Goal: Task Accomplishment & Management: Manage account settings

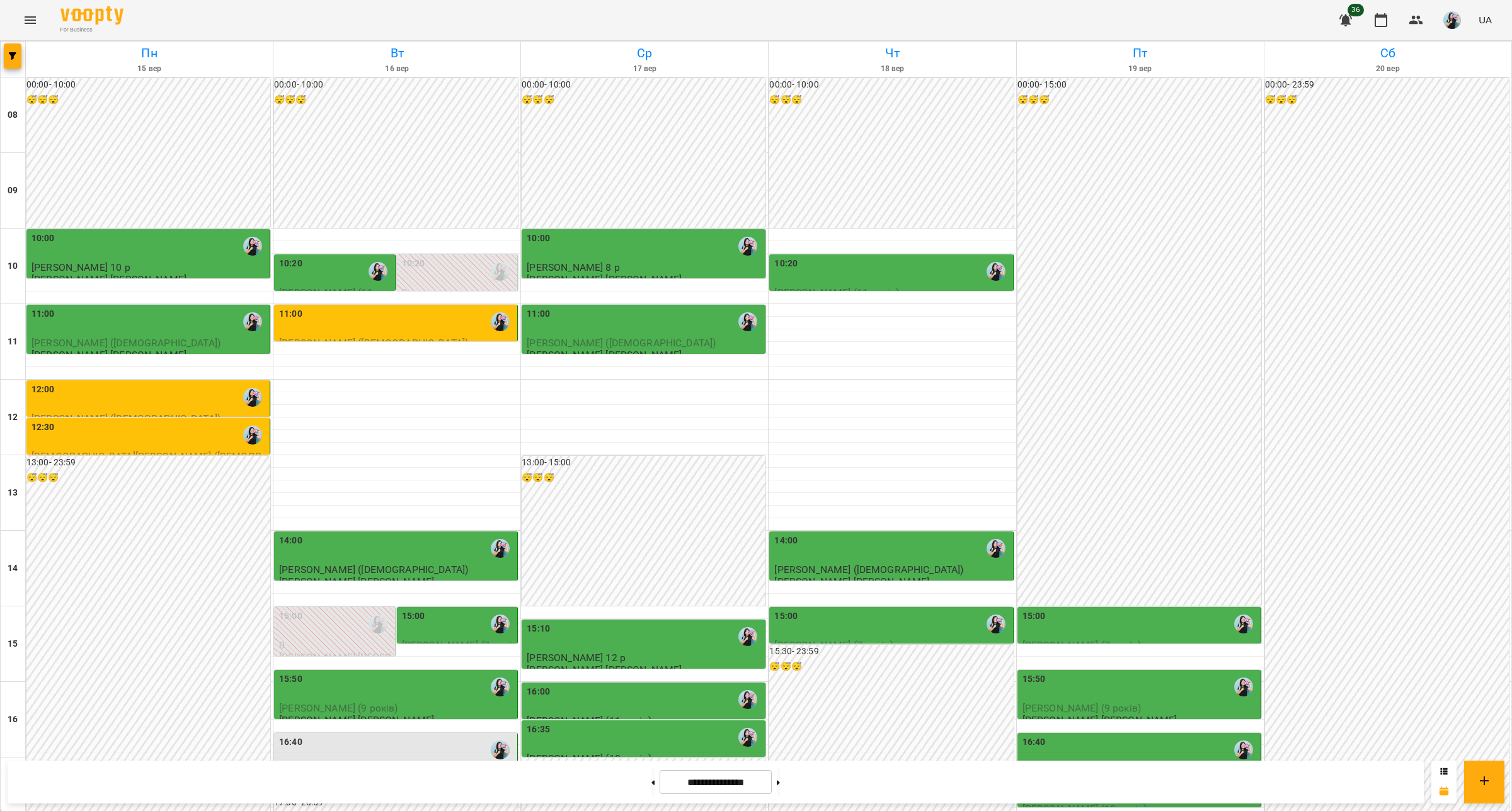
scroll to position [173, 0]
click at [606, 685] on div "16:00" at bounding box center [644, 699] width 236 height 29
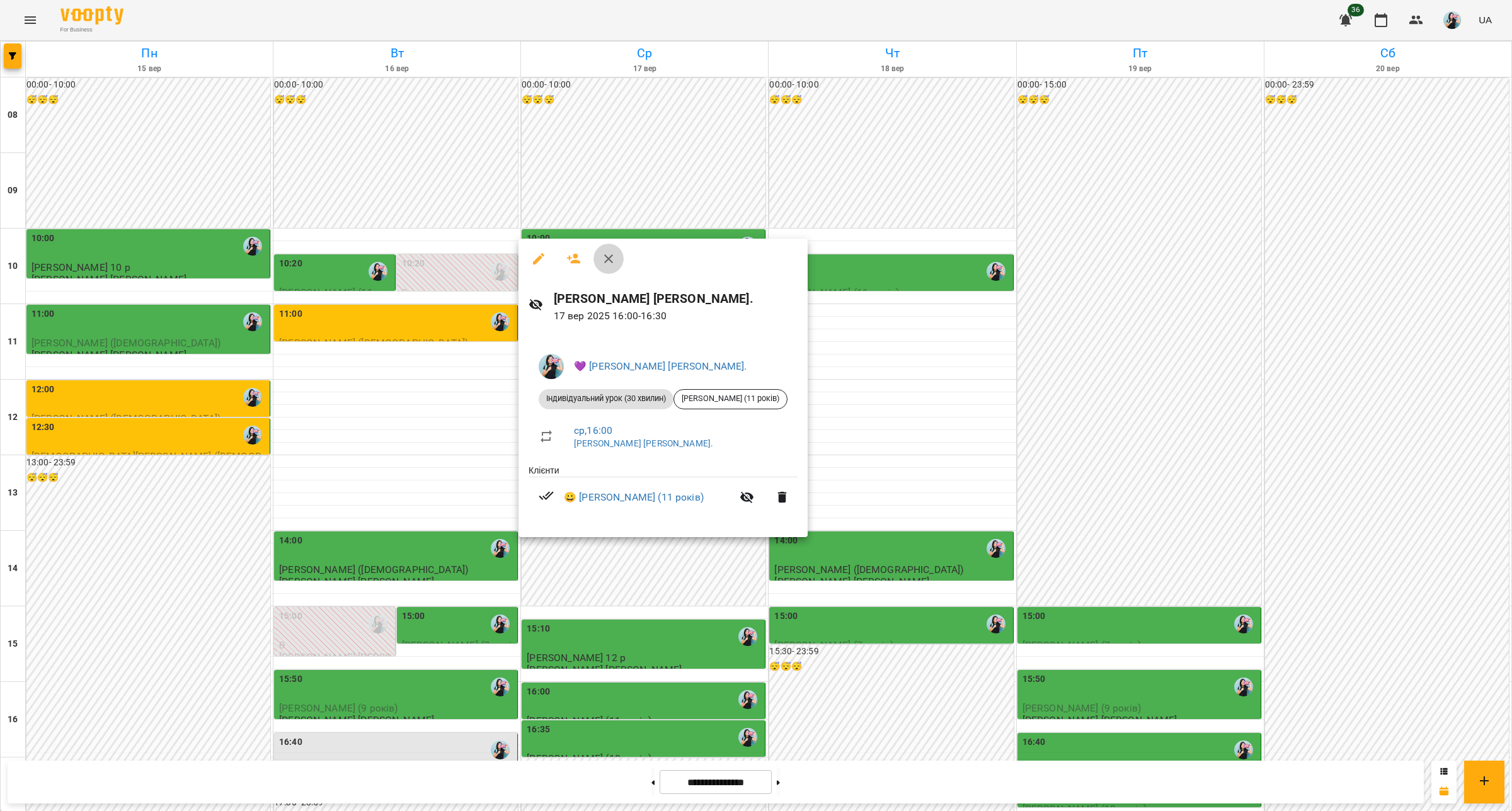
click at [612, 262] on icon "button" at bounding box center [609, 259] width 9 height 9
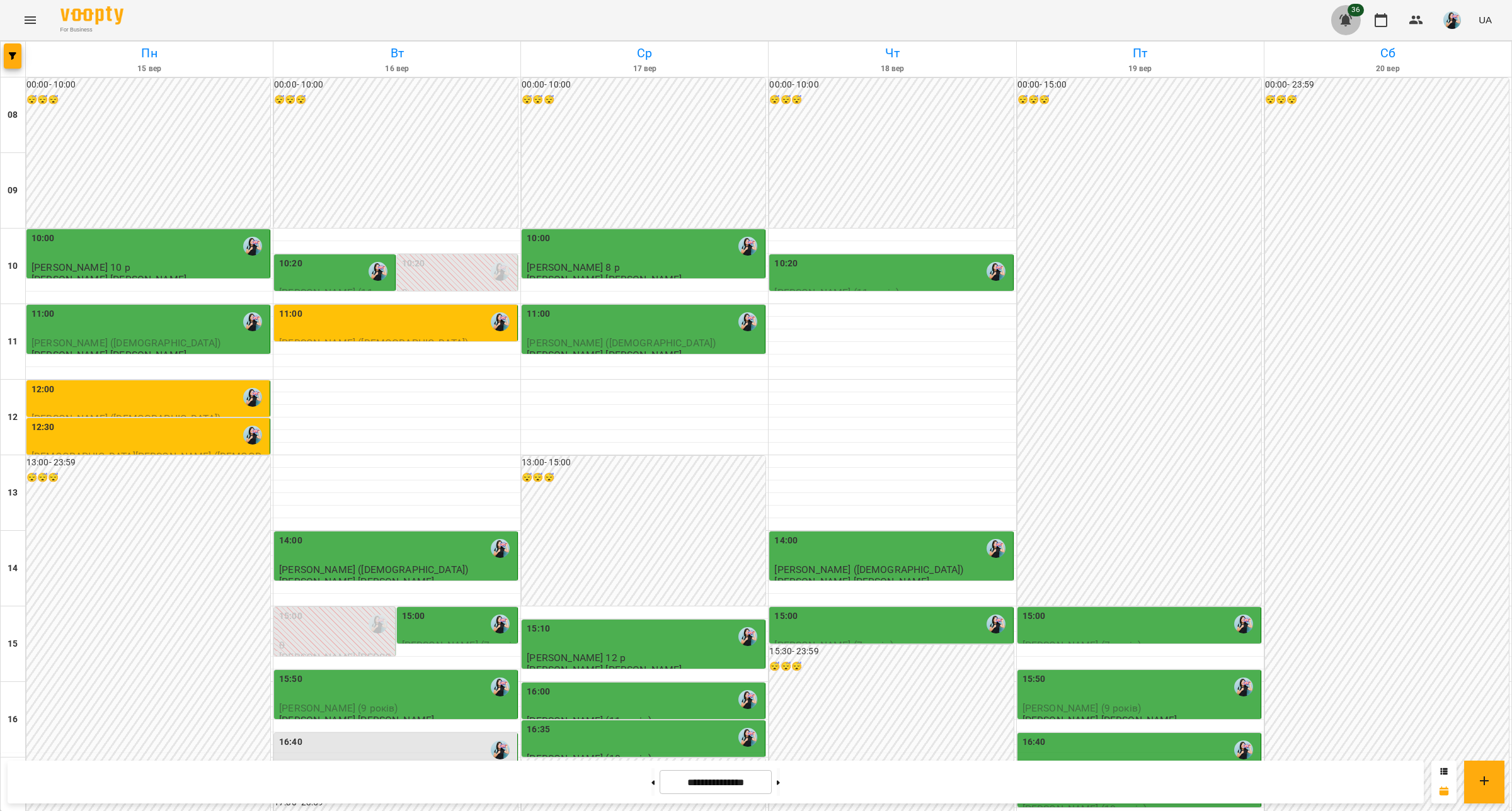
click at [1348, 12] on button "button" at bounding box center [1346, 20] width 30 height 30
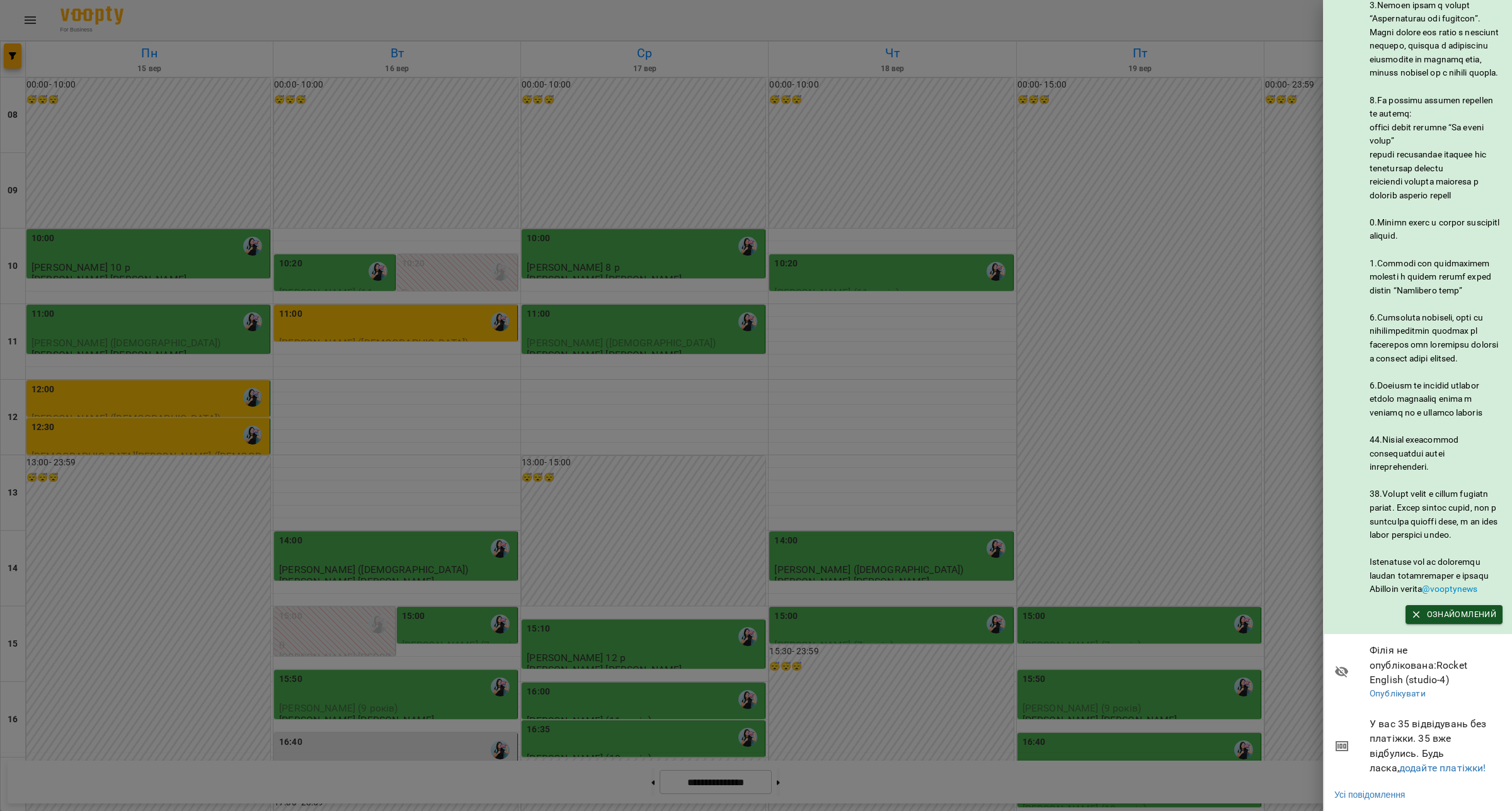
scroll to position [381, 0]
click at [1435, 615] on span "Ознайомлений" at bounding box center [1454, 615] width 84 height 14
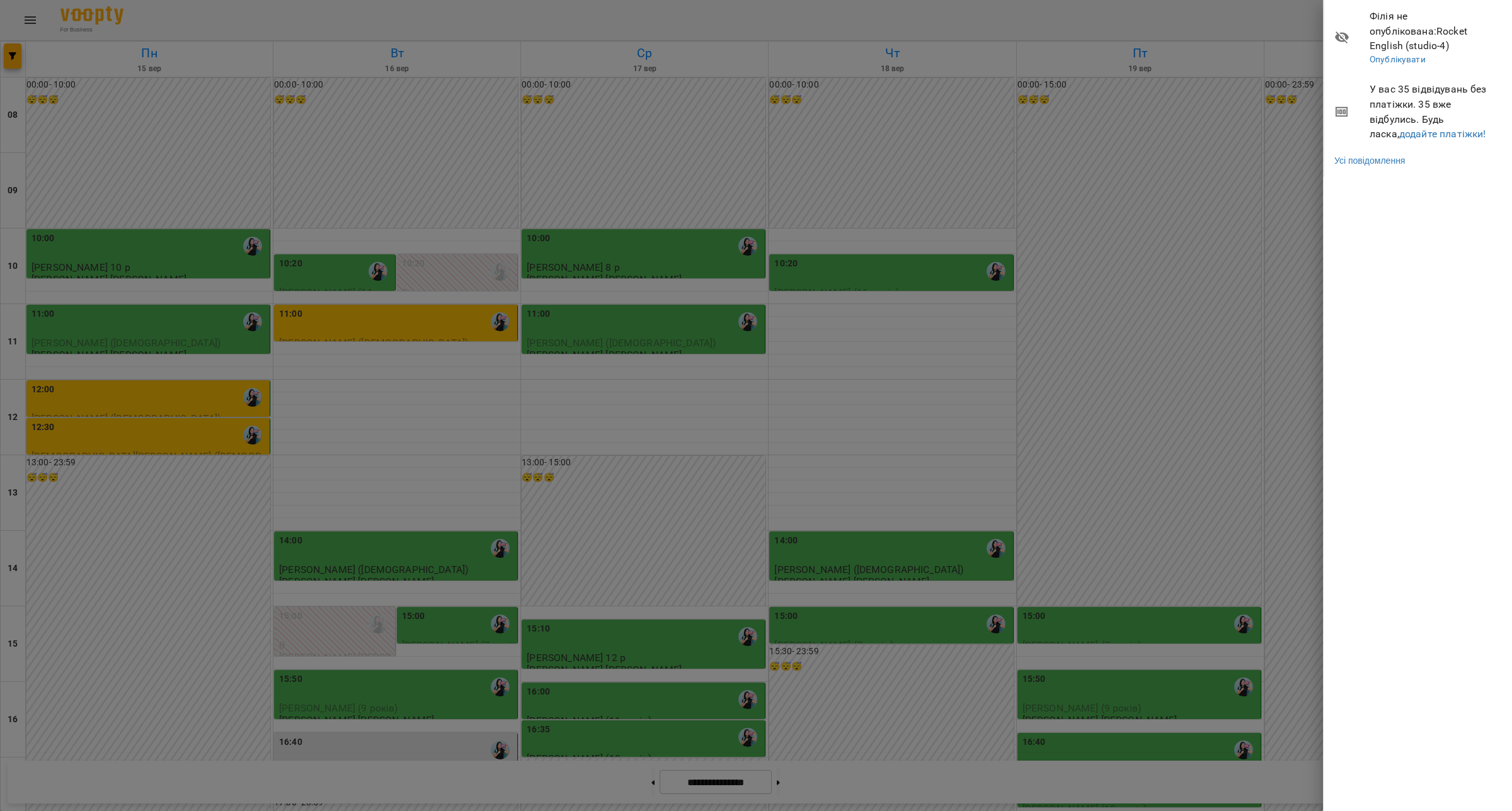
click at [1241, 31] on div at bounding box center [756, 406] width 1512 height 811
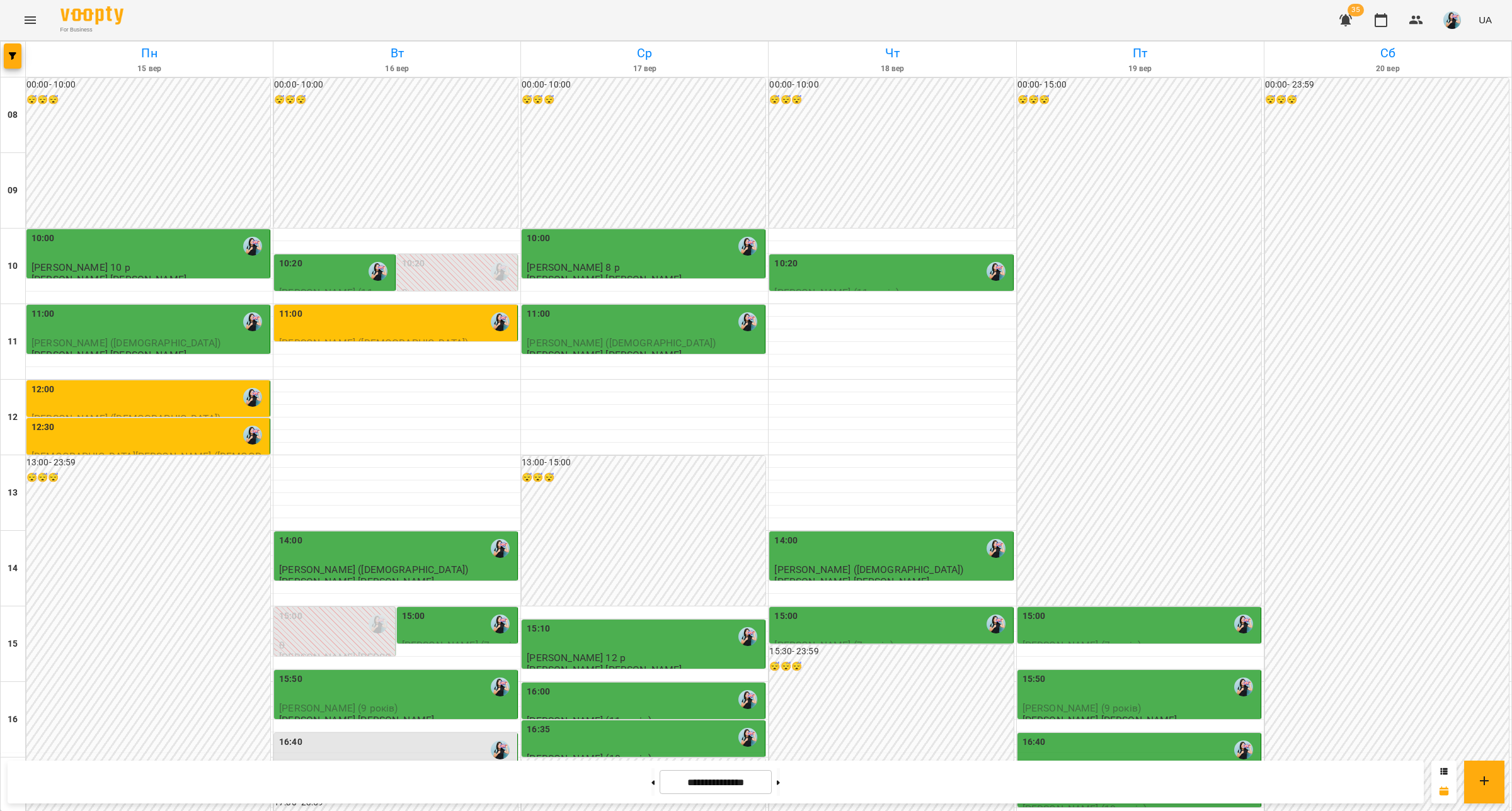
click at [1351, 14] on span "35" at bounding box center [1355, 10] width 16 height 13
click at [1347, 21] on icon "button" at bounding box center [1346, 21] width 13 height 12
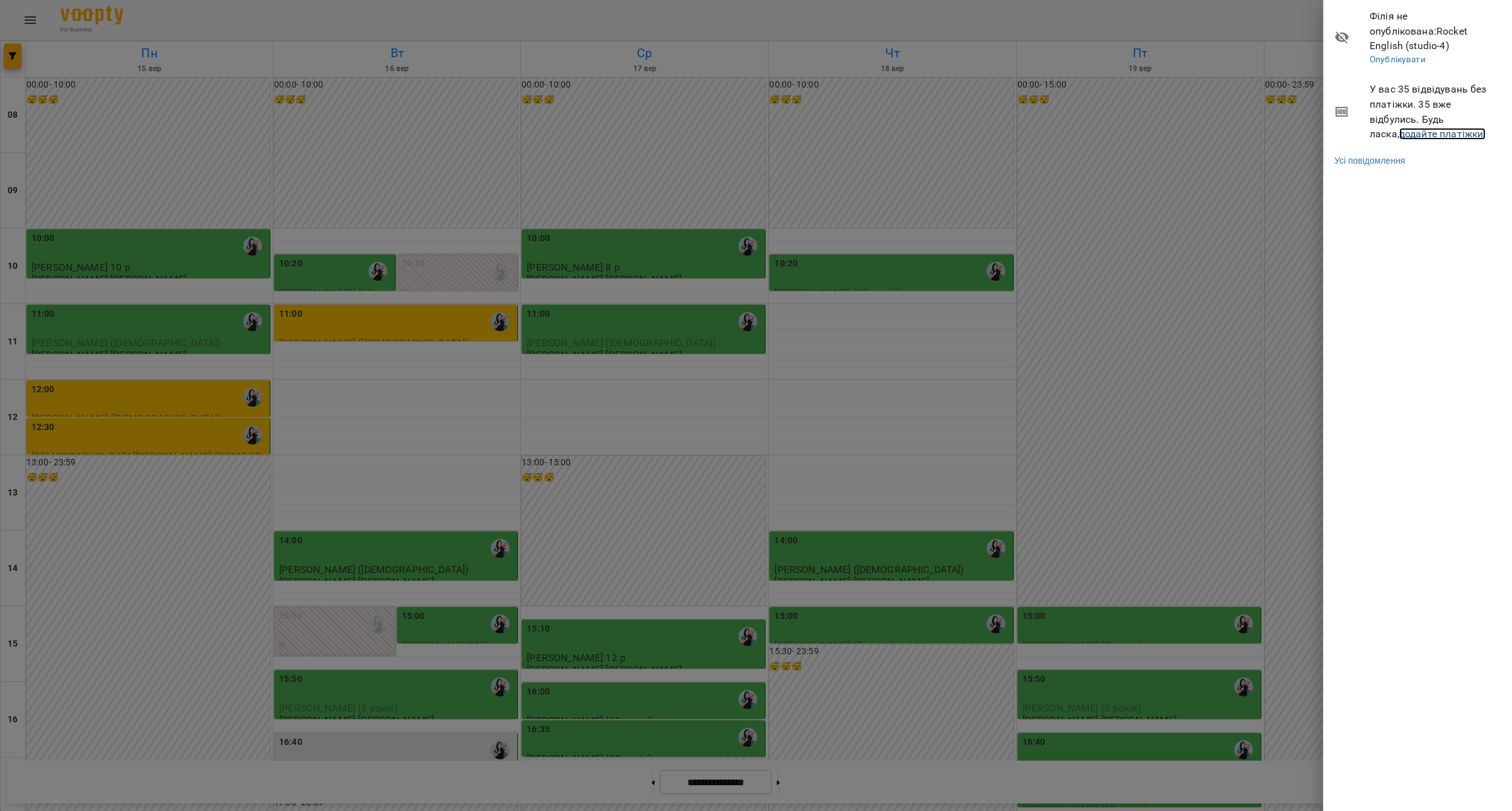
click at [1413, 128] on link "додайте платіжки!" at bounding box center [1443, 134] width 87 height 12
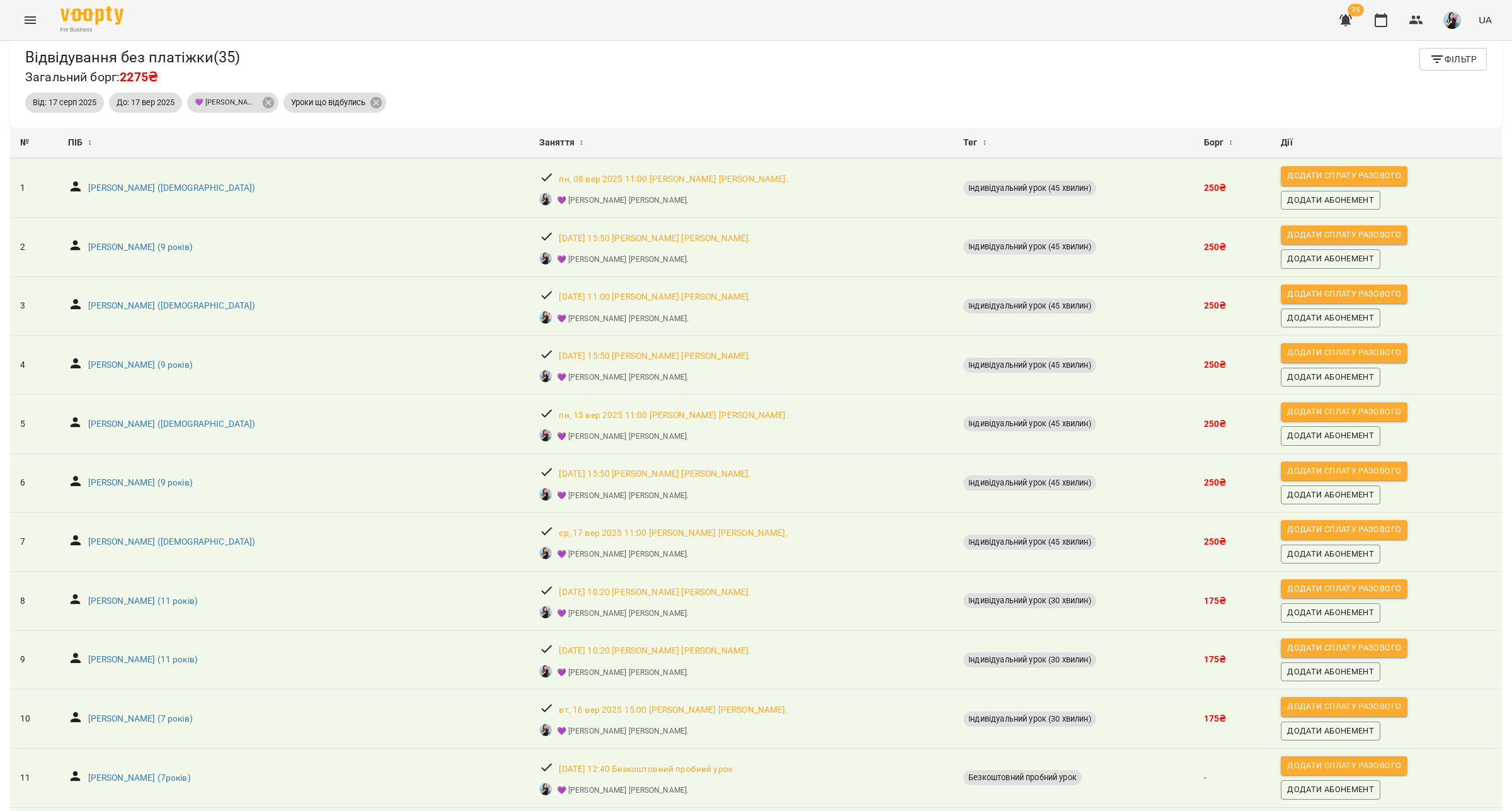
scroll to position [13, 0]
click at [25, 23] on icon "Menu" at bounding box center [30, 20] width 12 height 8
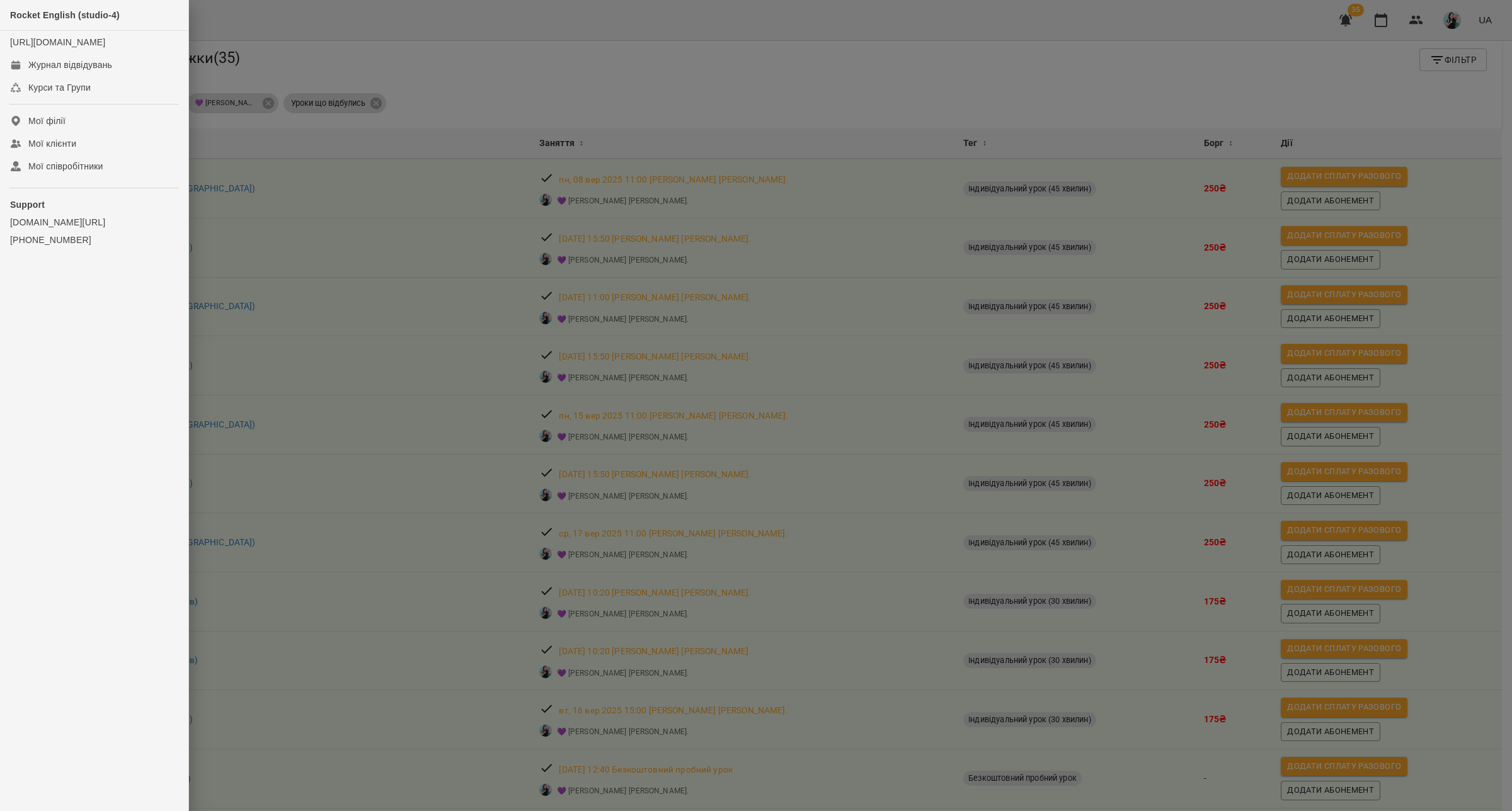
click at [935, 78] on div at bounding box center [756, 406] width 1512 height 811
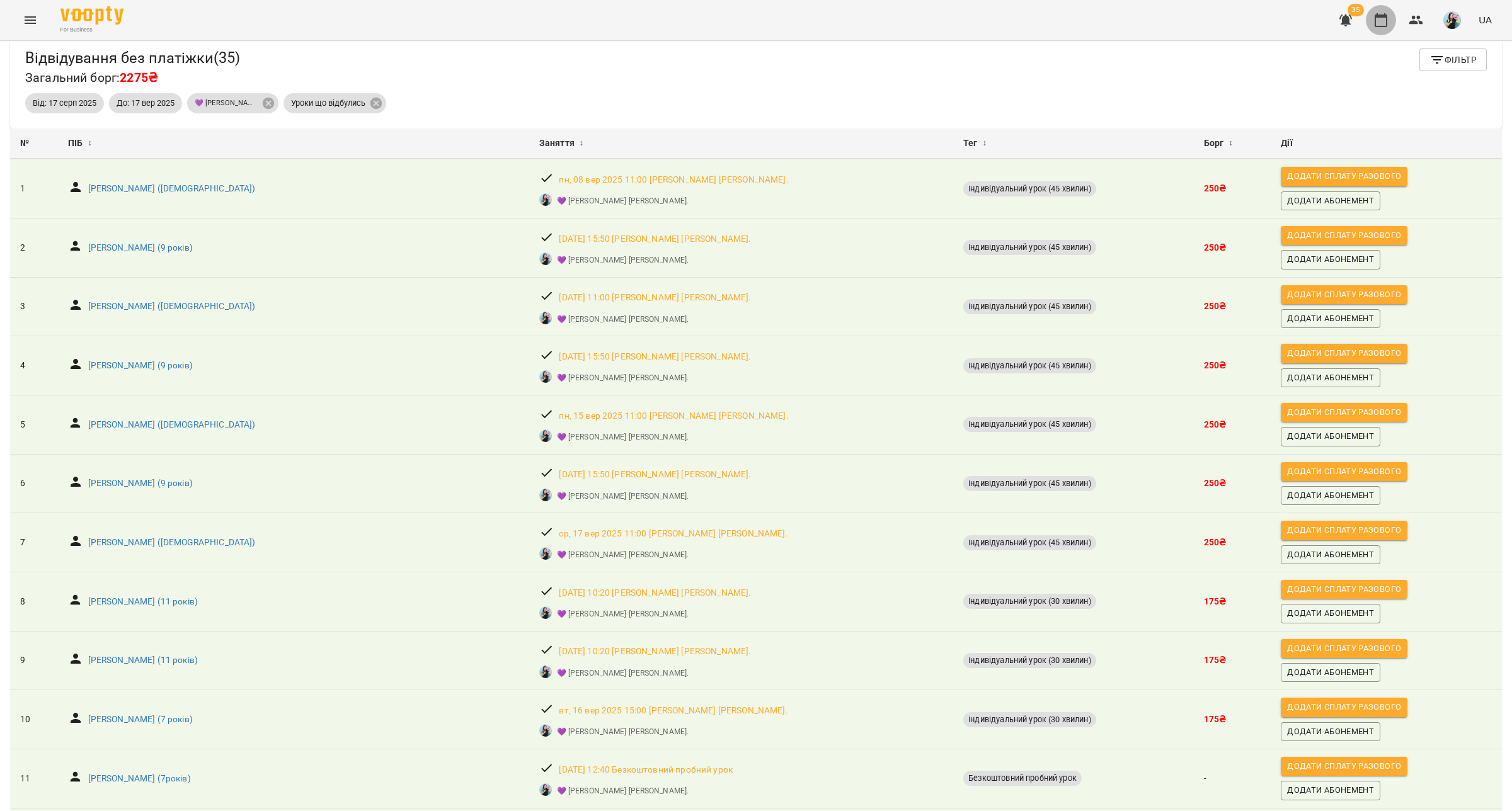
click at [1380, 24] on icon "button" at bounding box center [1381, 21] width 15 height 15
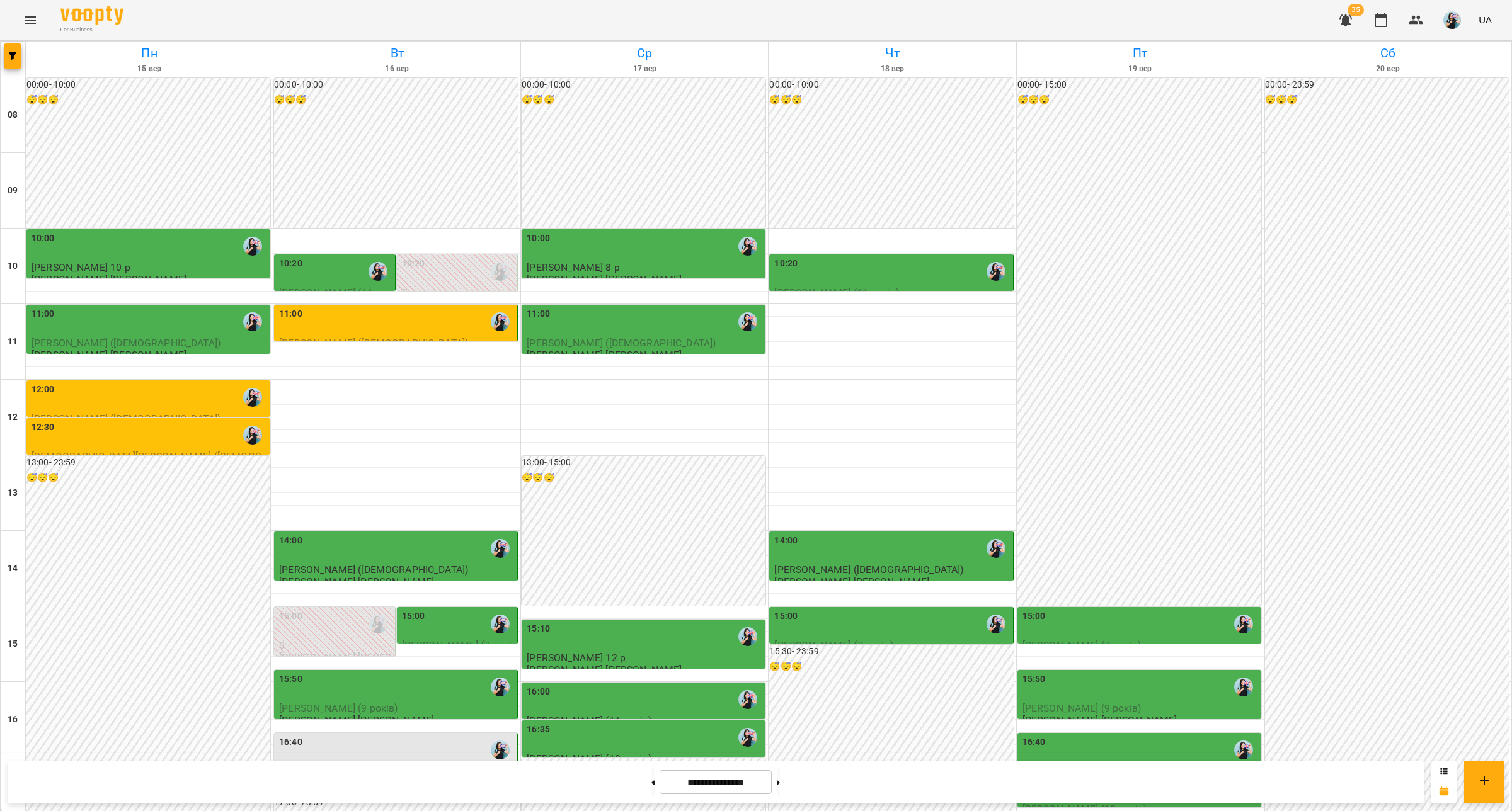
click at [386, 323] on div "11:00" at bounding box center [397, 321] width 236 height 29
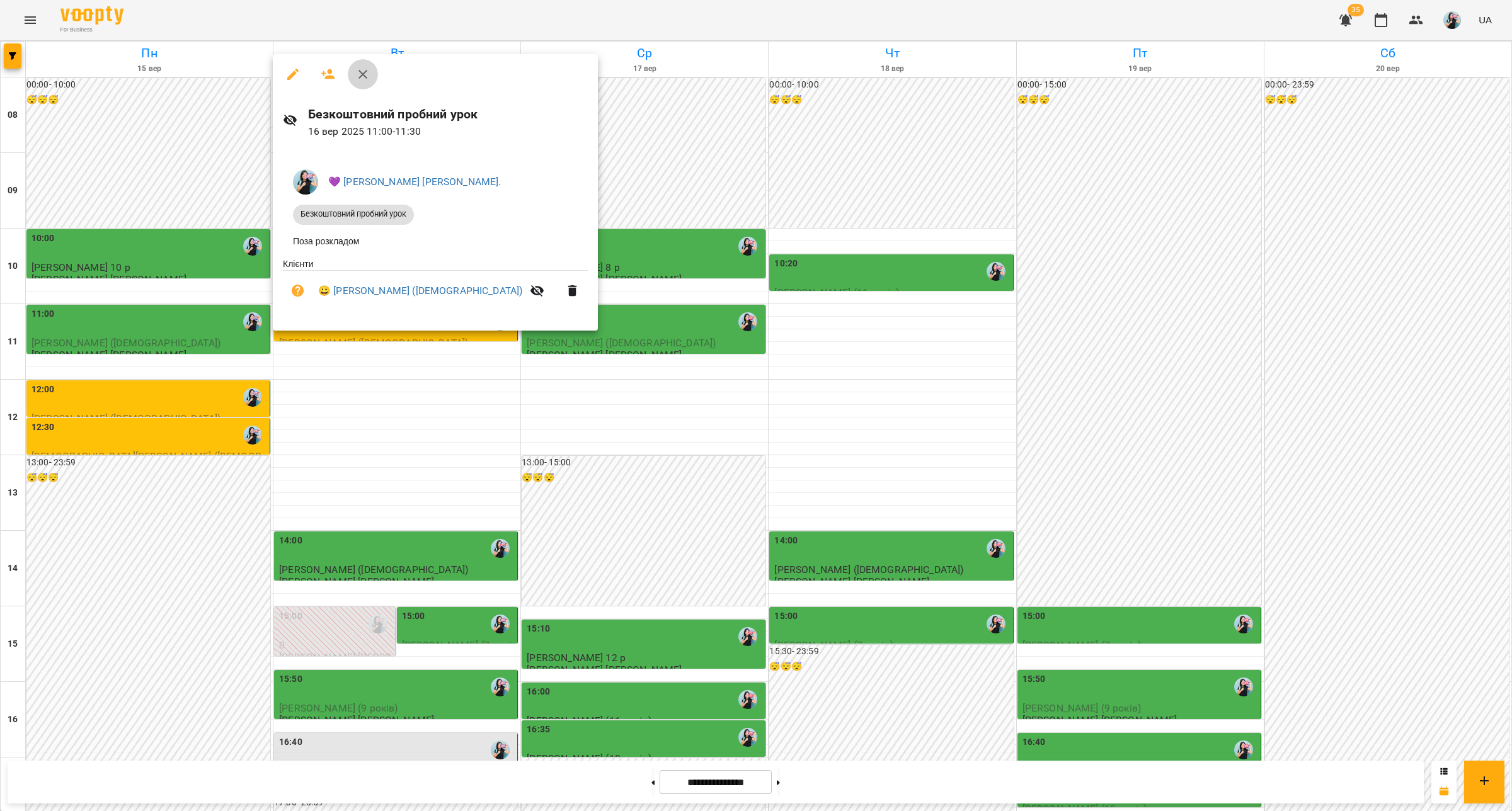
click at [365, 69] on icon "button" at bounding box center [363, 75] width 15 height 15
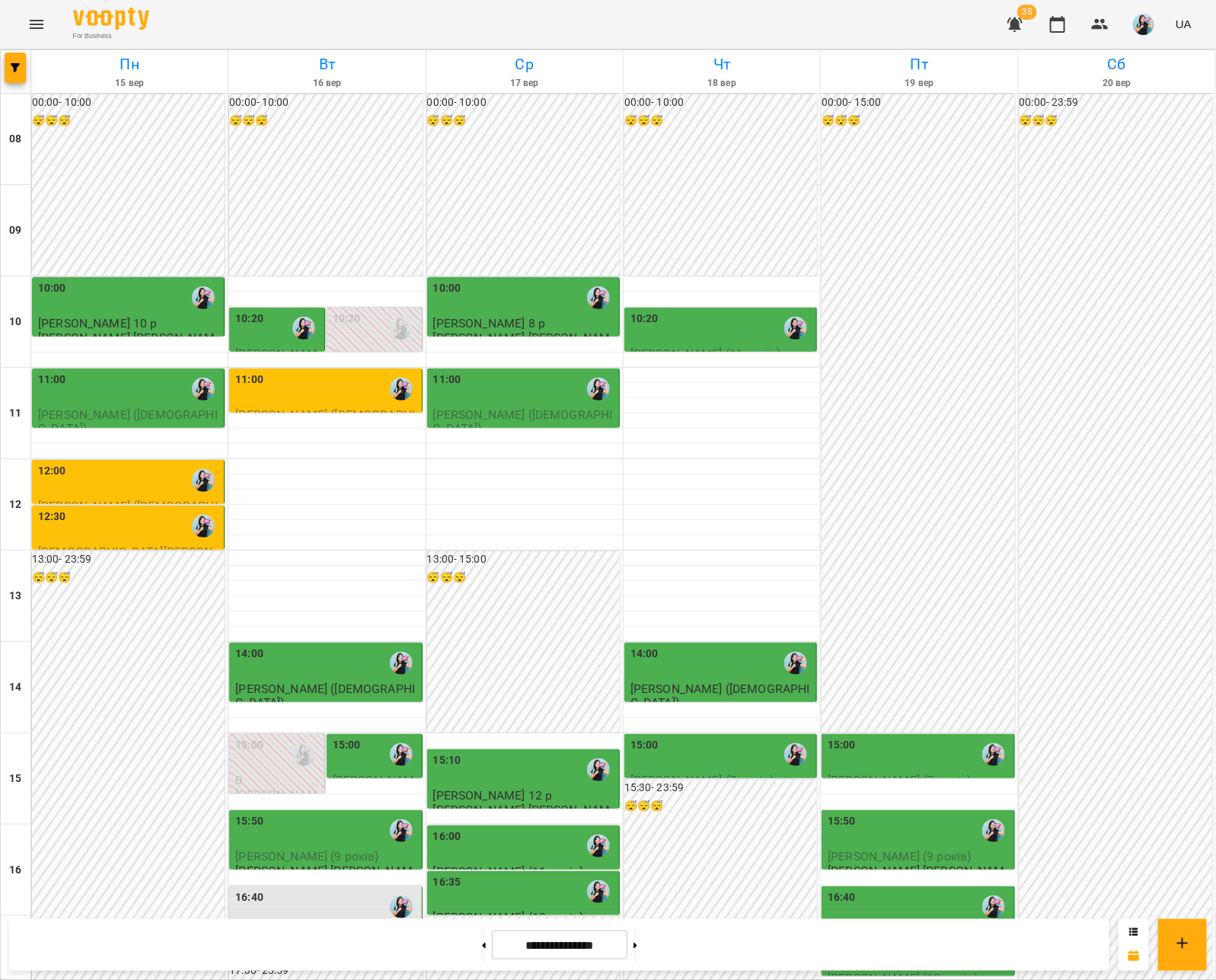
click at [501, 762] on div "15:10" at bounding box center [524, 769] width 183 height 35
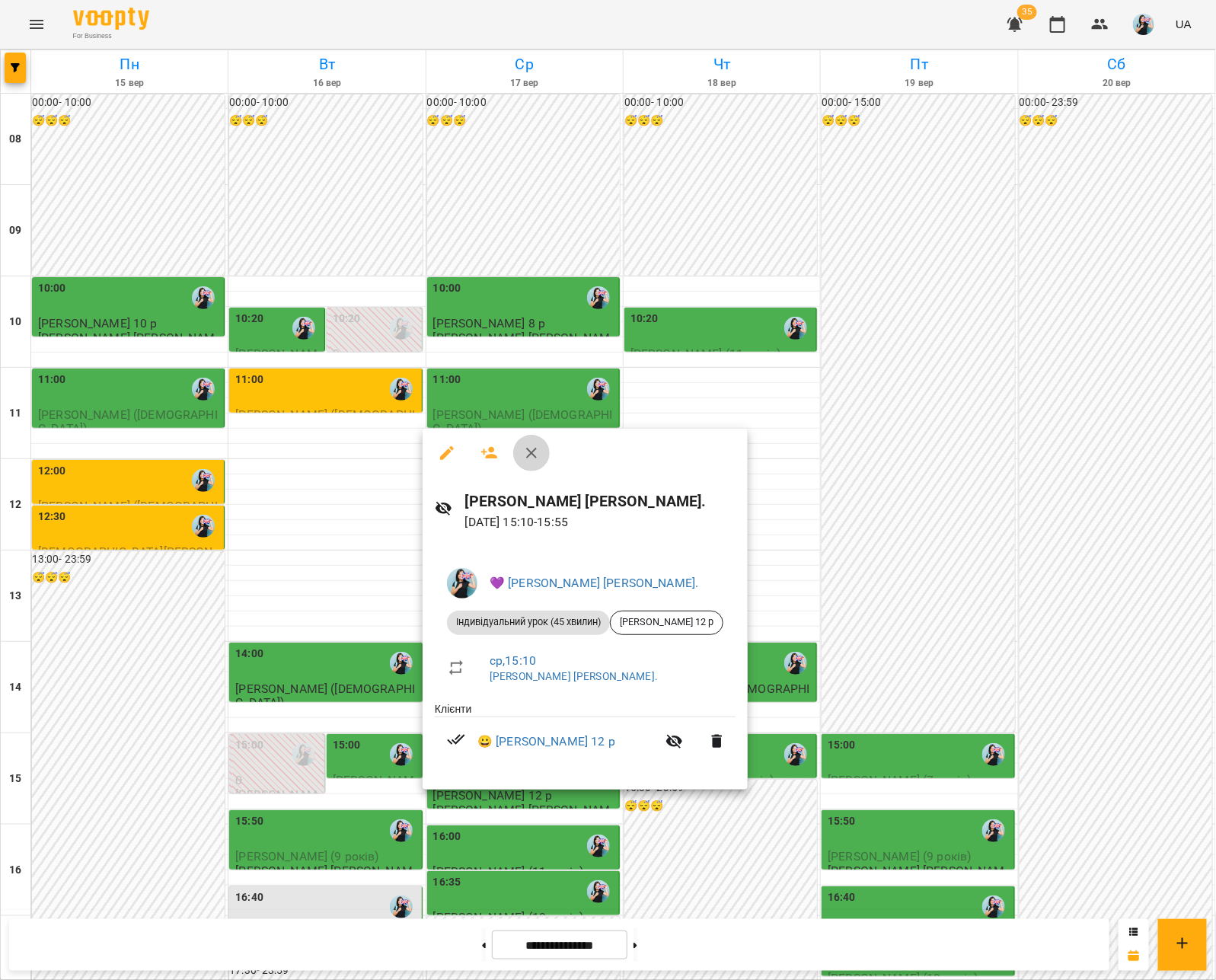
click at [531, 452] on icon "button" at bounding box center [531, 453] width 11 height 11
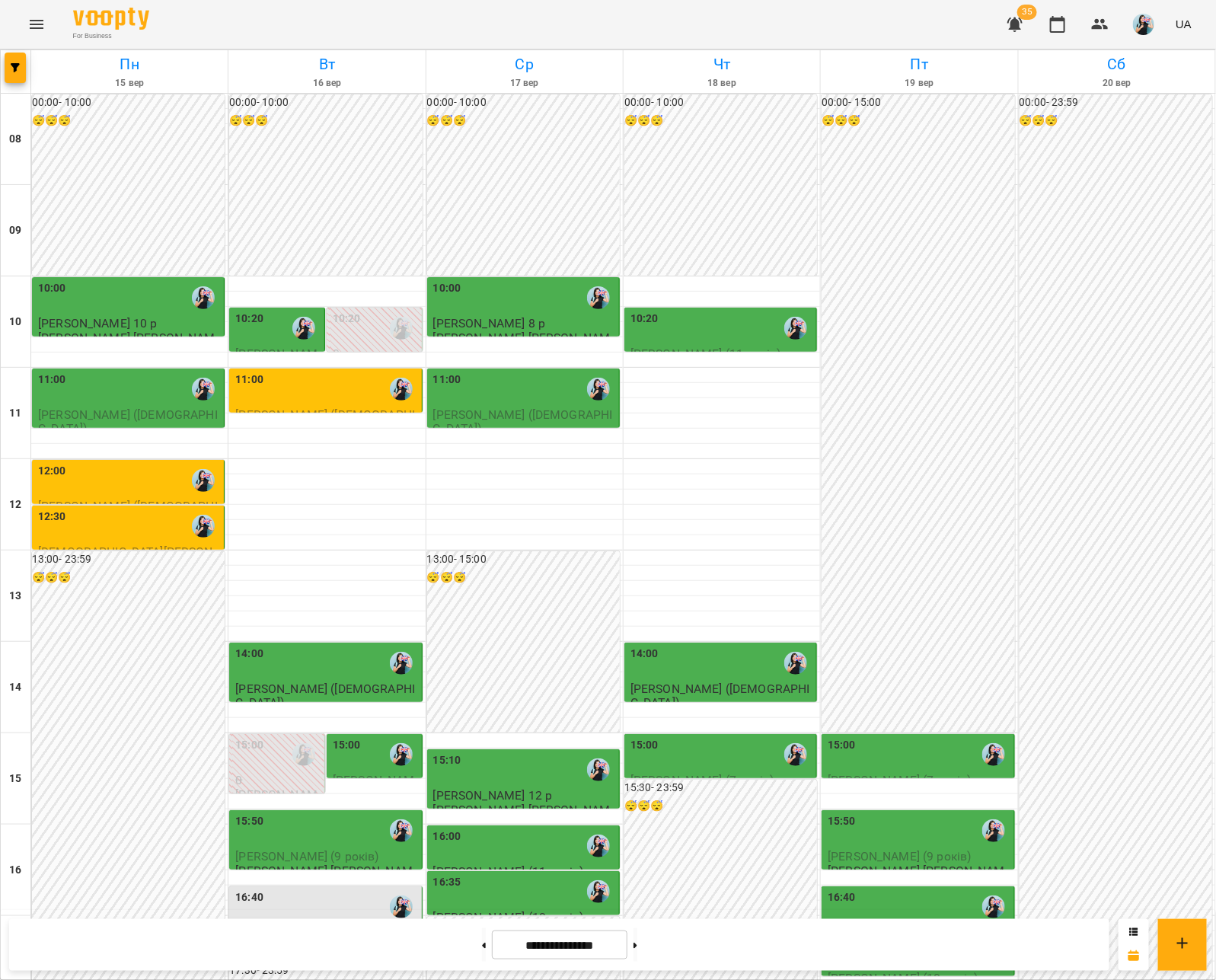
click at [484, 846] on div "16:00" at bounding box center [524, 846] width 183 height 35
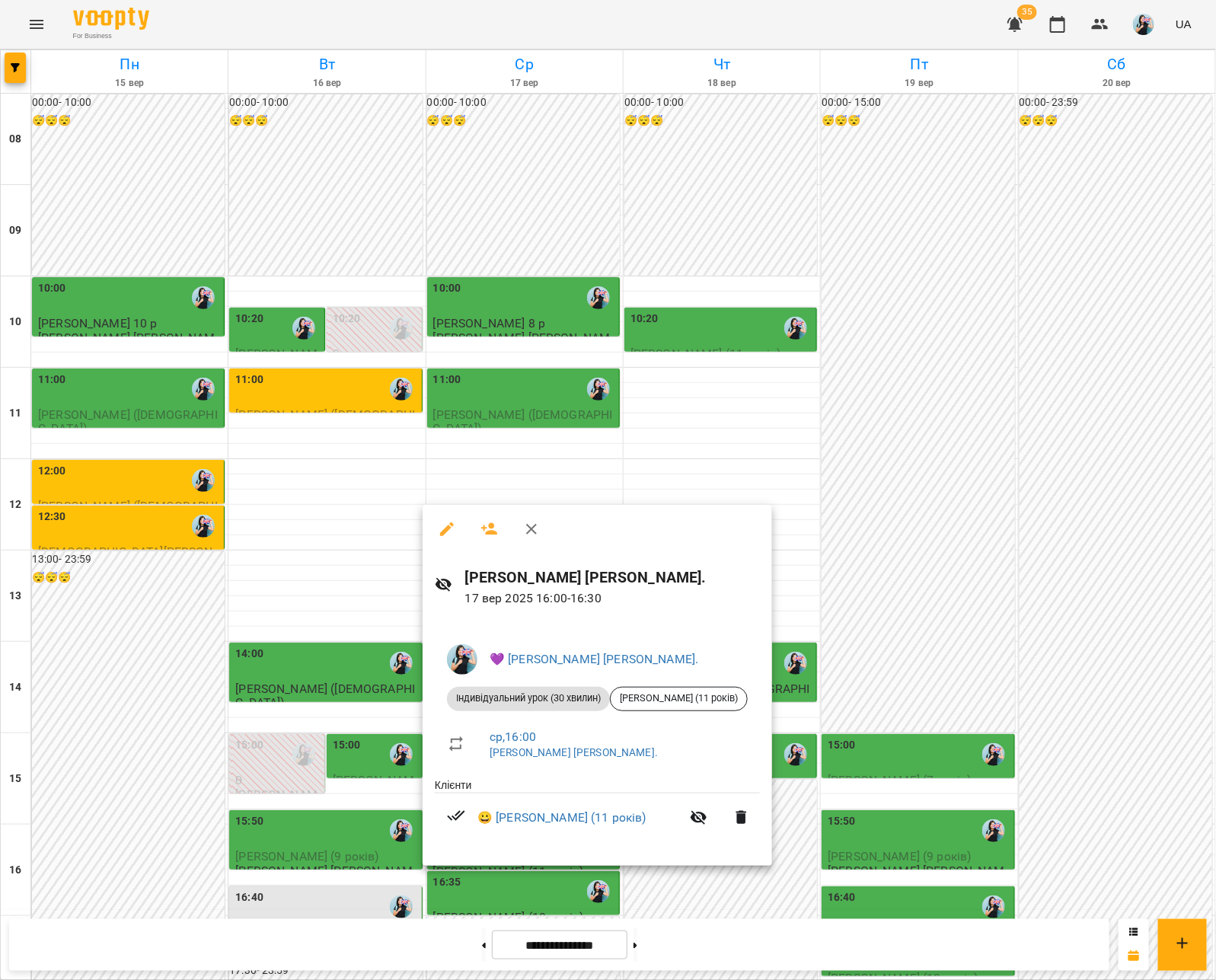
click at [522, 535] on icon "button" at bounding box center [531, 529] width 19 height 19
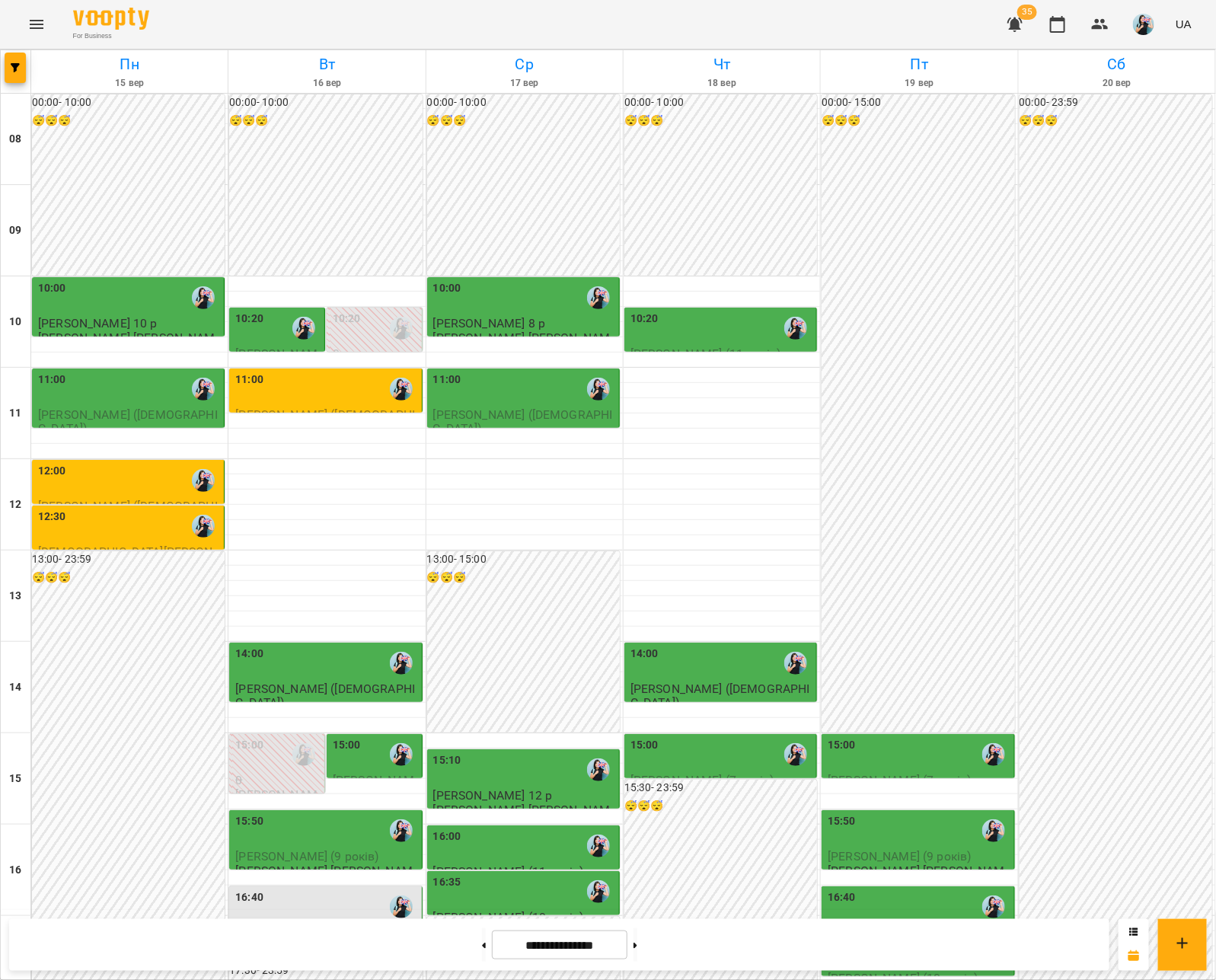
scroll to position [187, 0]
click at [469, 874] on div "16:35" at bounding box center [524, 891] width 183 height 35
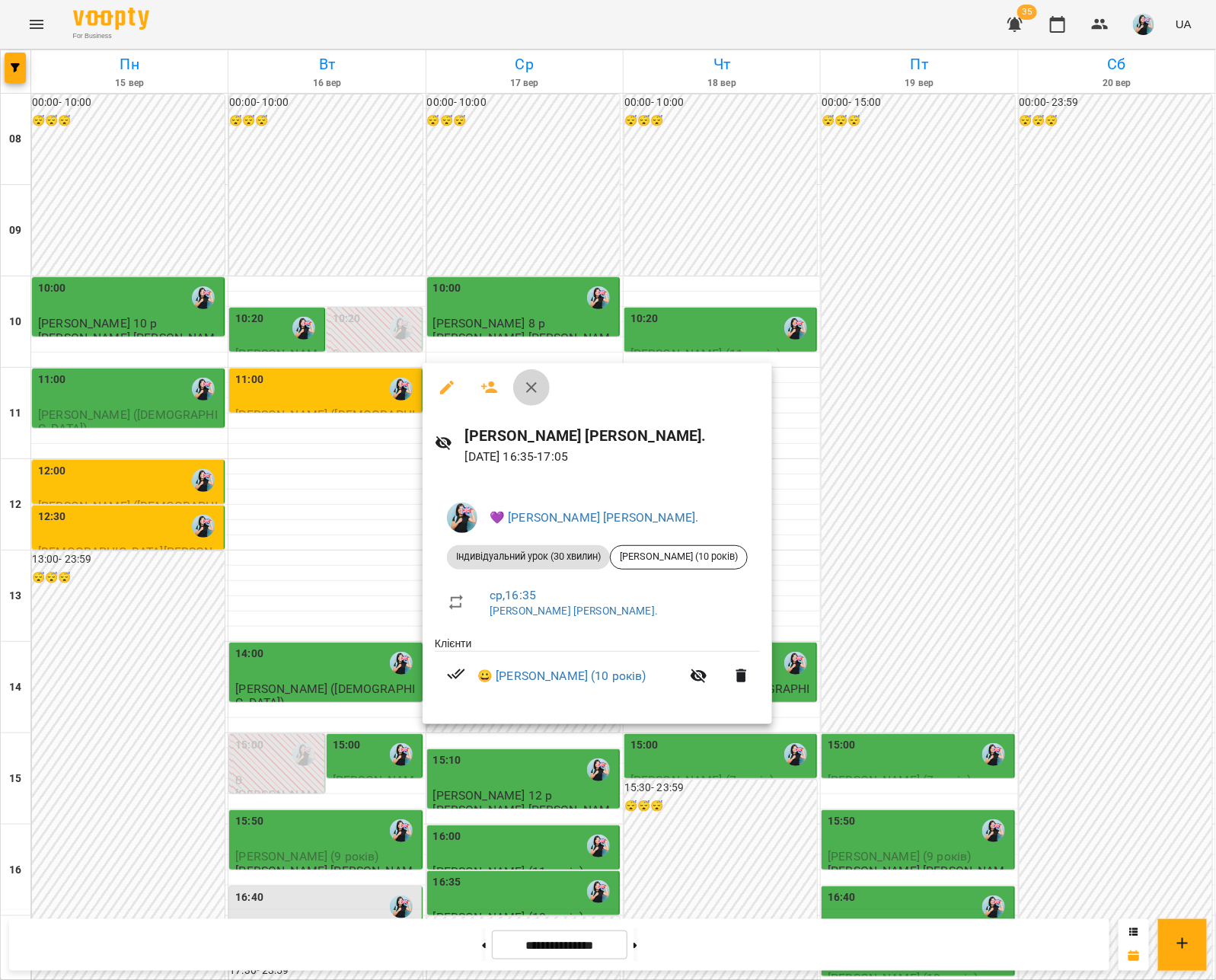
click at [530, 381] on icon "button" at bounding box center [531, 388] width 19 height 19
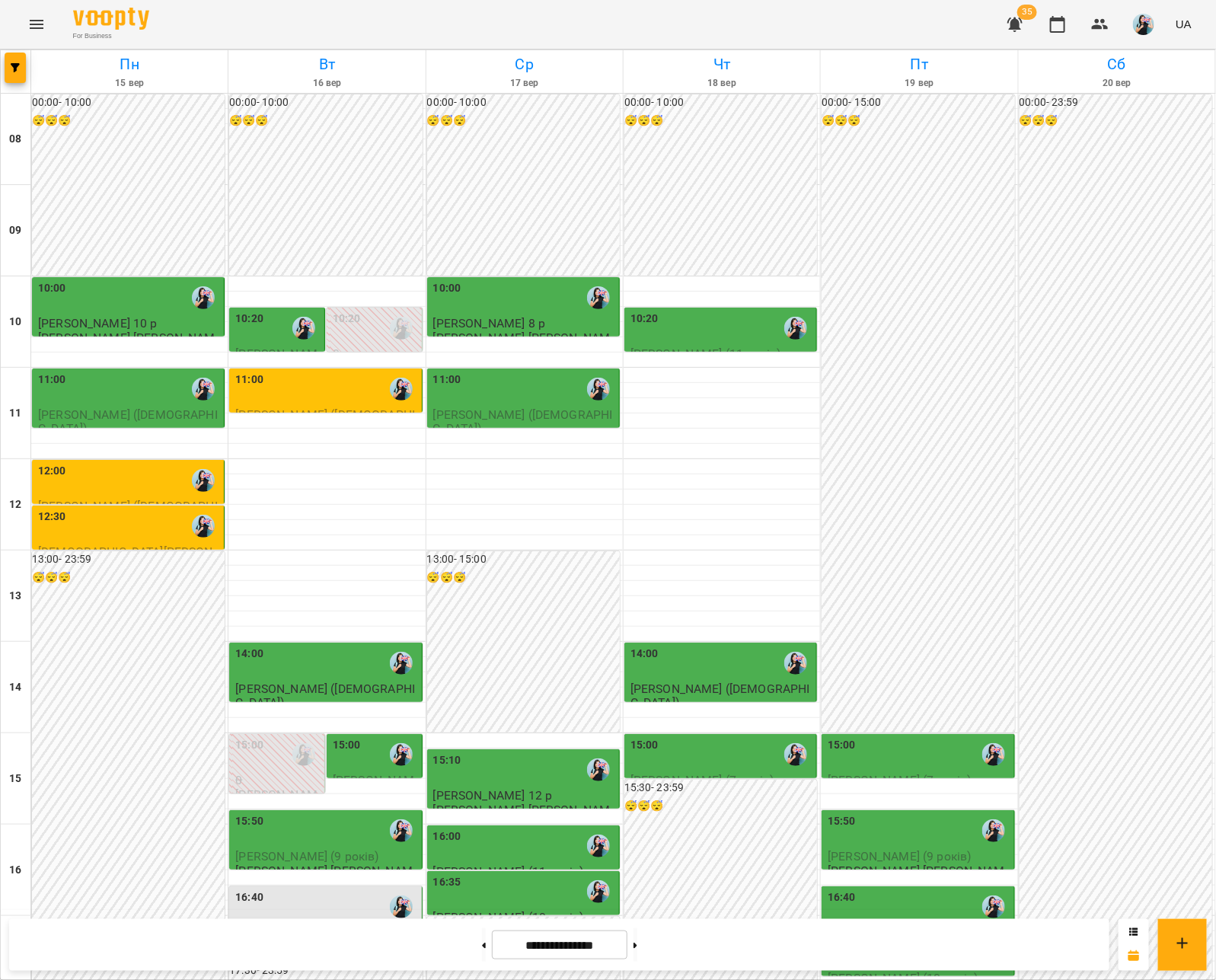
click at [366, 738] on div "15:00" at bounding box center [375, 755] width 86 height 35
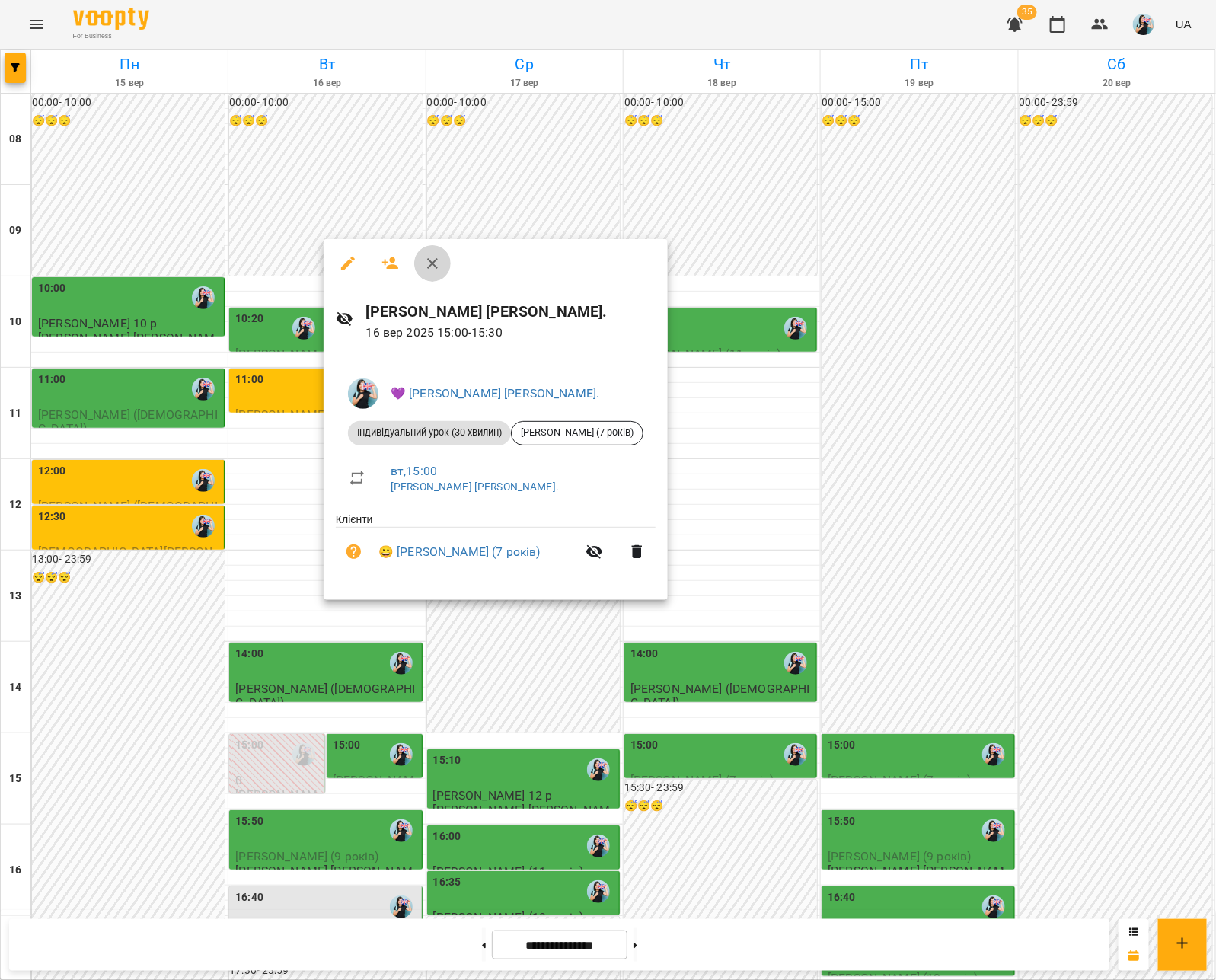
click at [434, 270] on icon "button" at bounding box center [433, 263] width 19 height 19
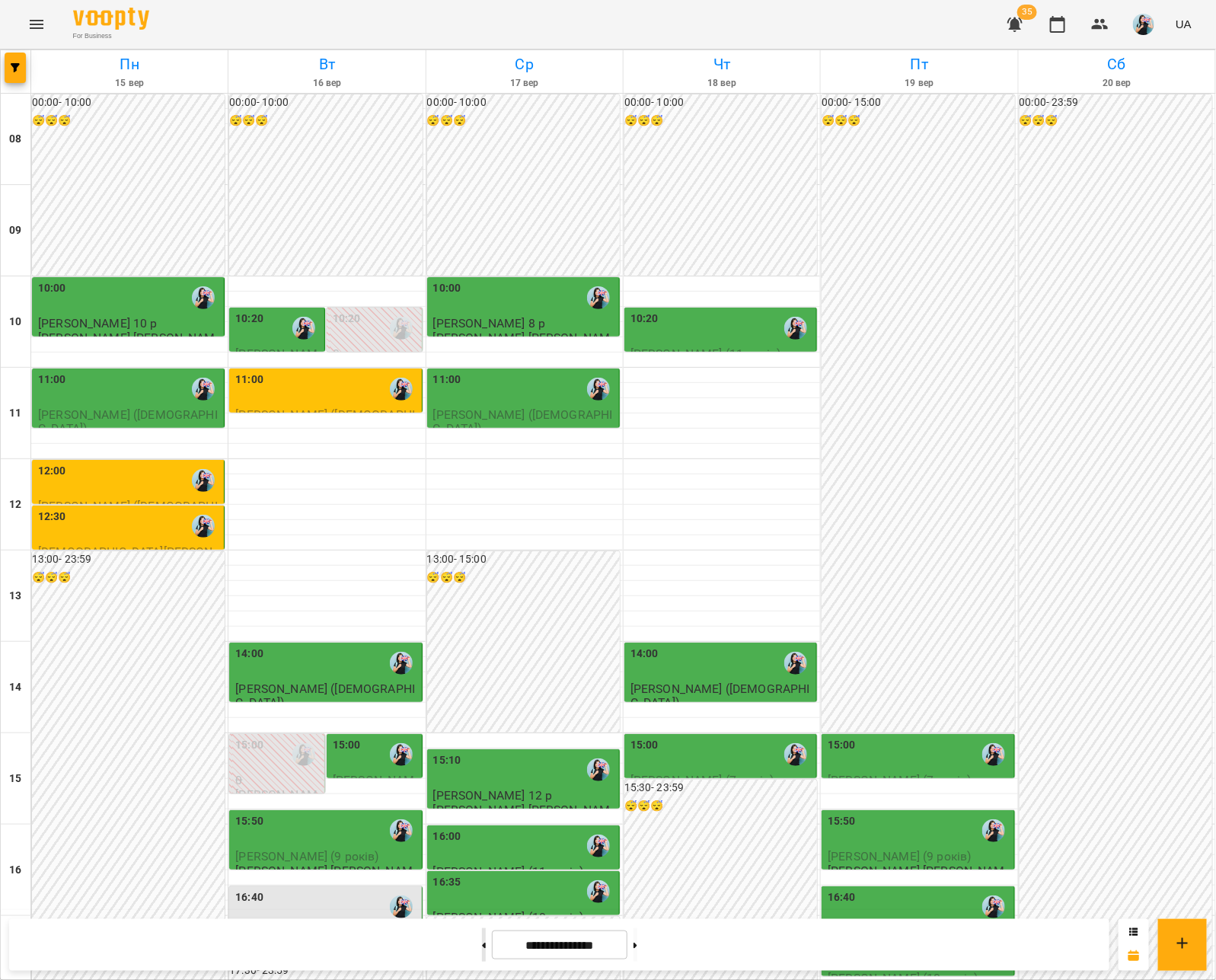
click at [482, 946] on icon at bounding box center [483, 945] width 4 height 5
type input "**********"
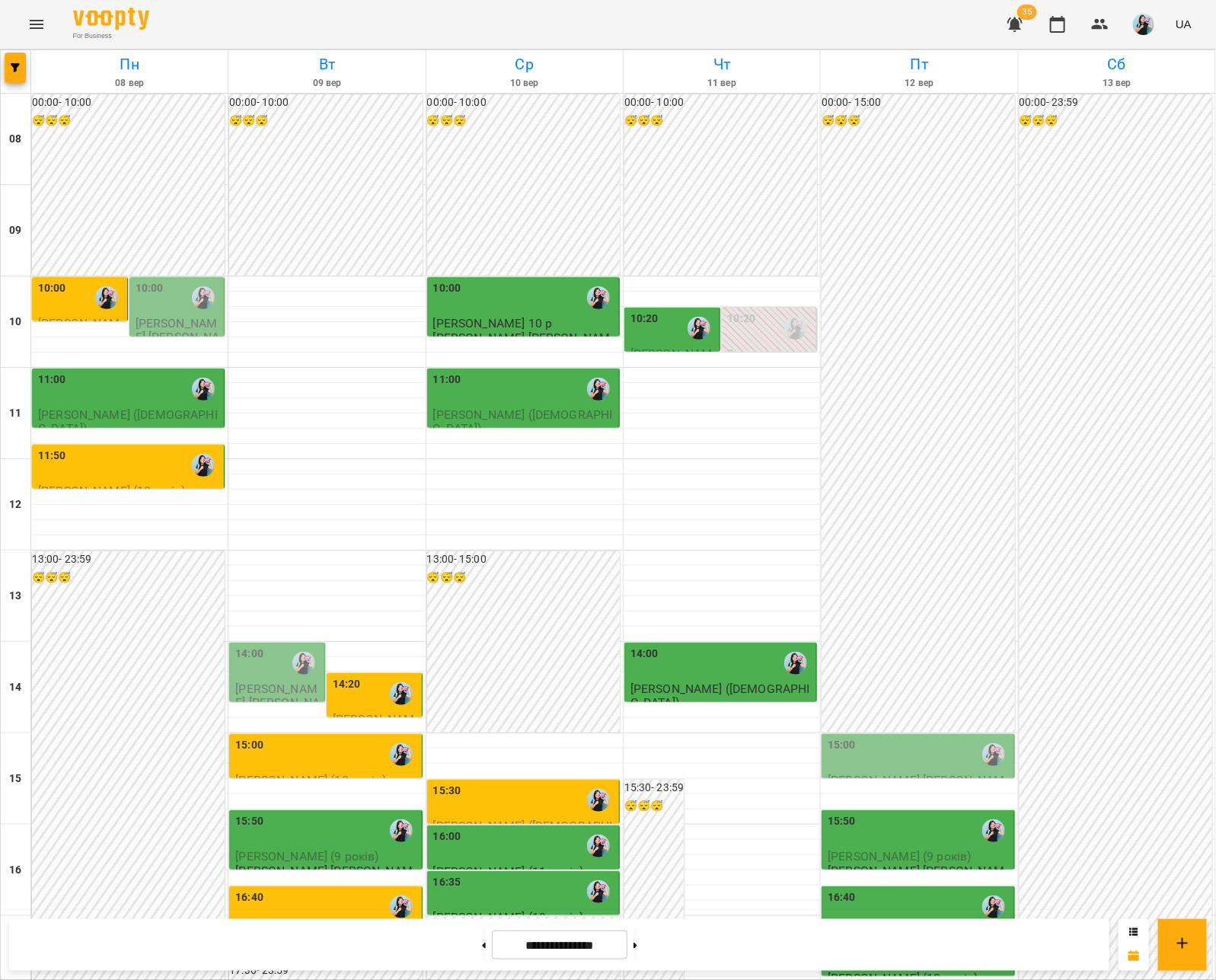
click at [880, 738] on div "15:00" at bounding box center [918, 755] width 183 height 35
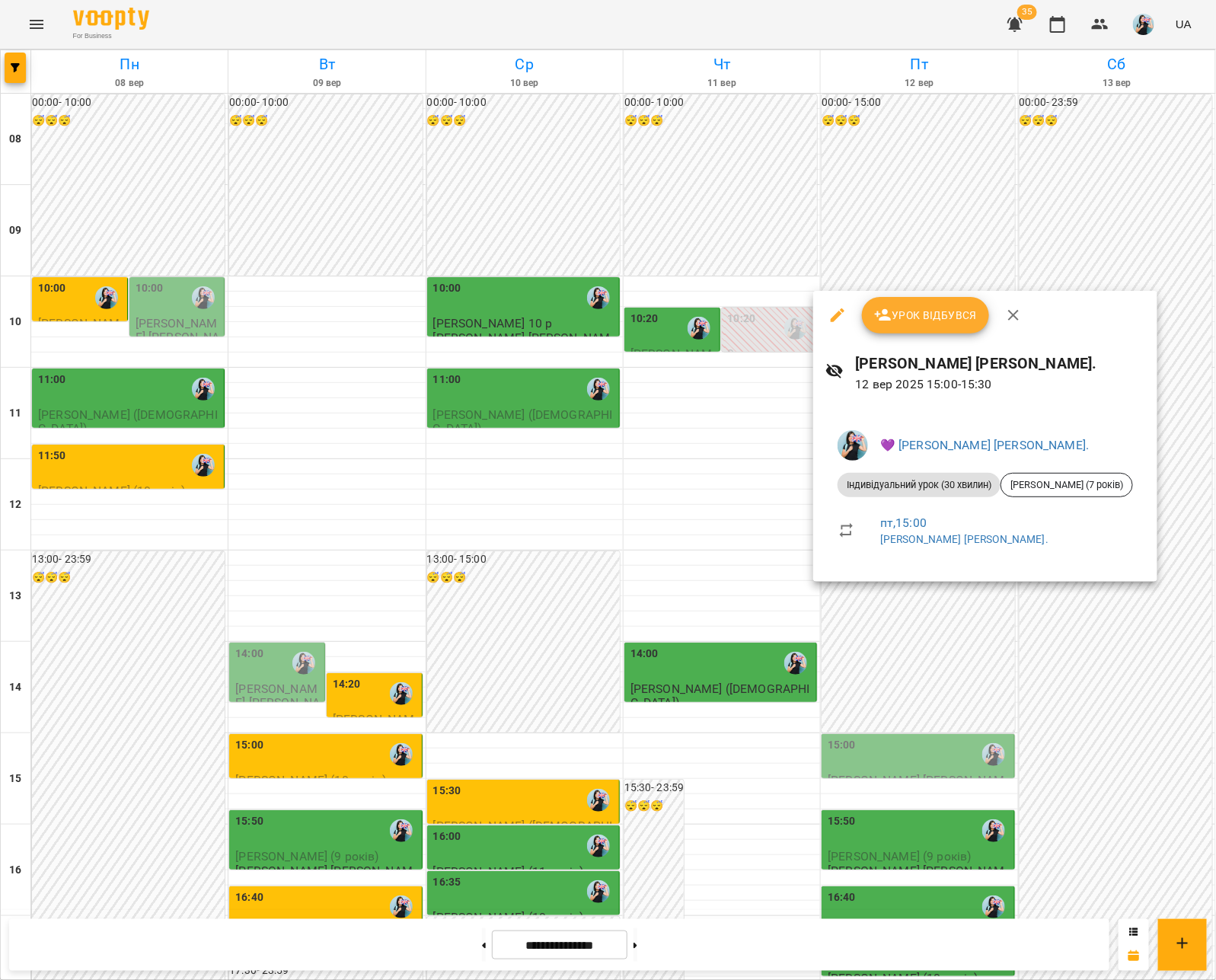
click at [918, 650] on div at bounding box center [608, 490] width 1216 height 980
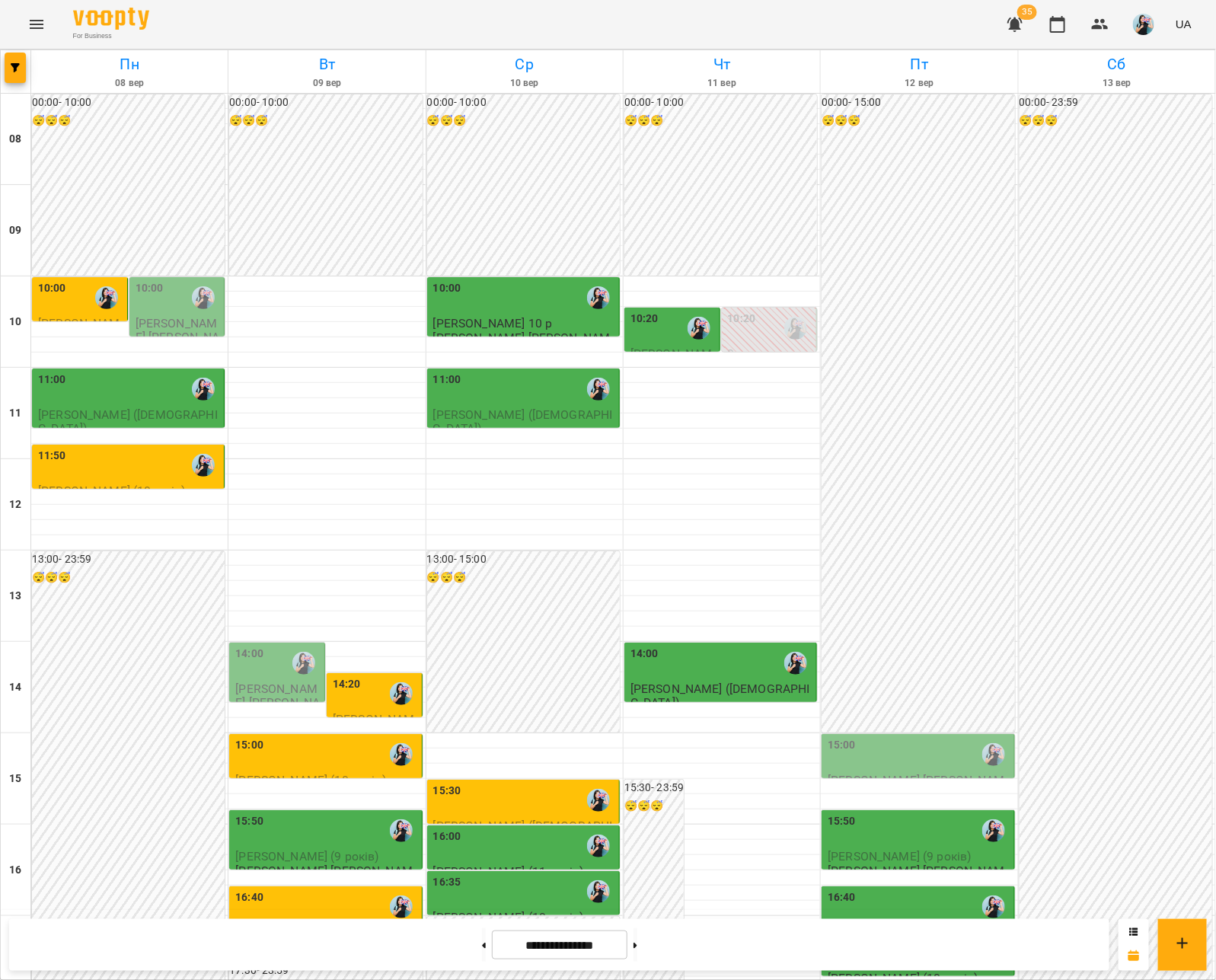
click at [918, 814] on div "15:50" at bounding box center [918, 831] width 183 height 35
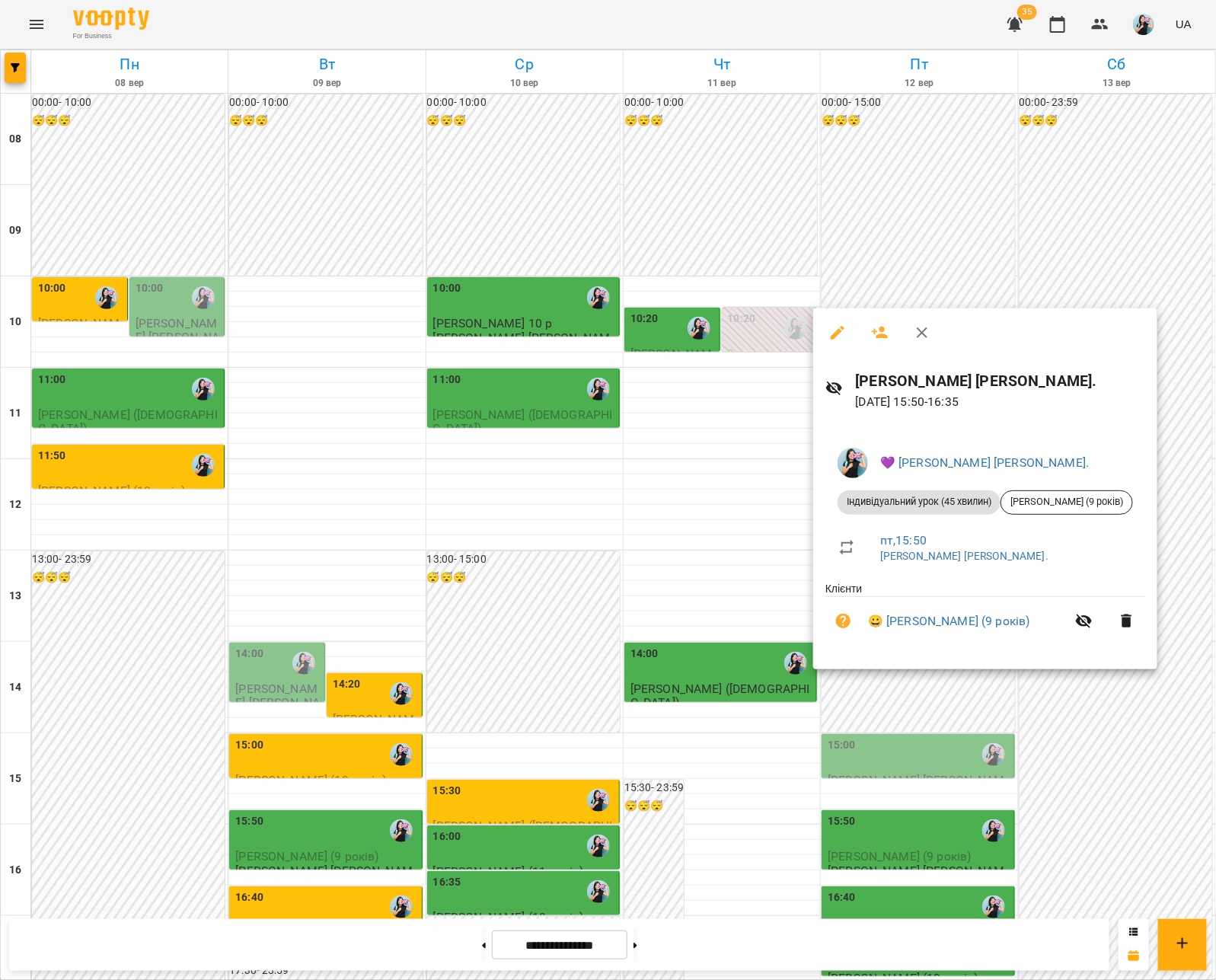
click at [915, 717] on div at bounding box center [608, 490] width 1216 height 980
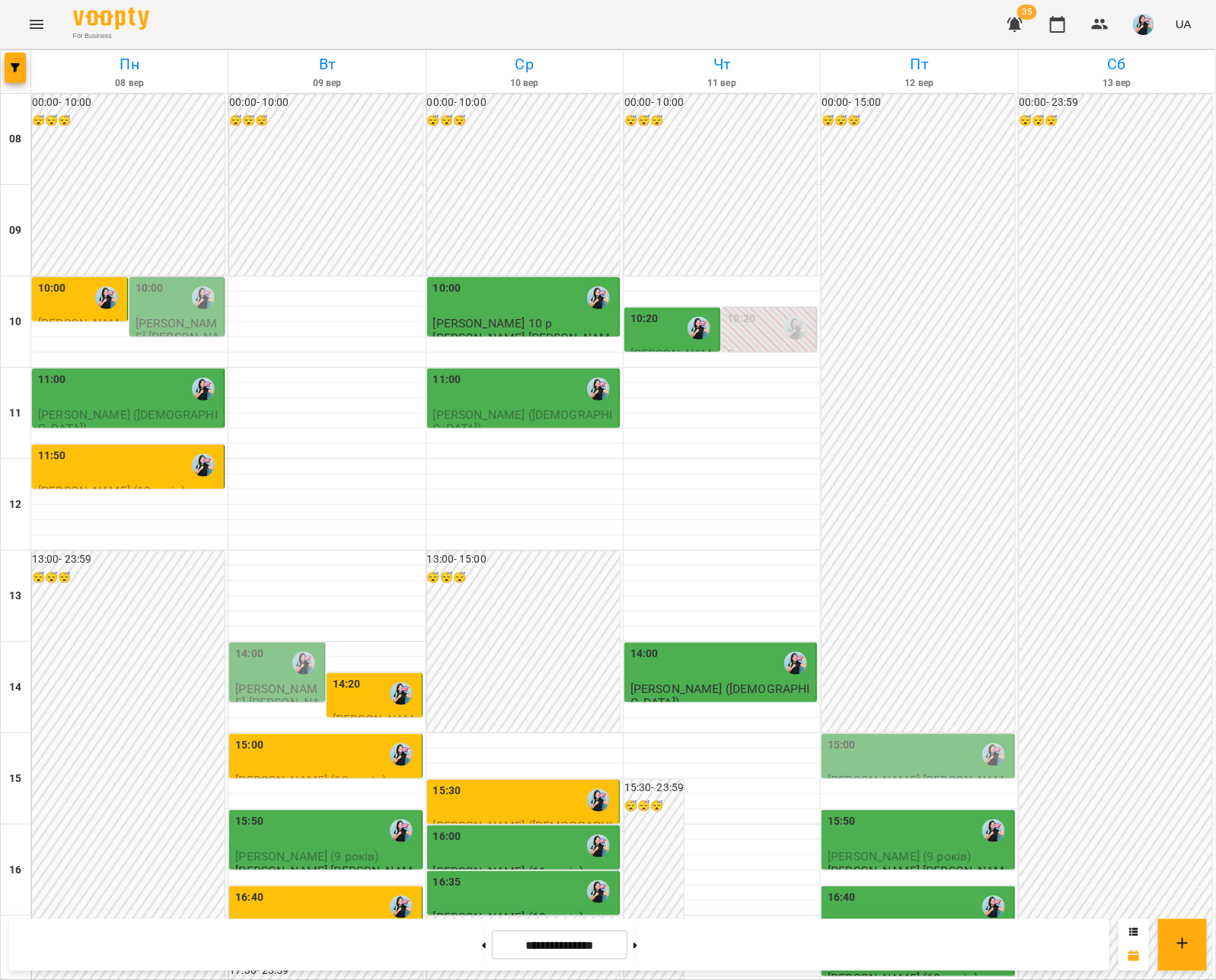
click at [915, 890] on div "16:40" at bounding box center [918, 907] width 183 height 35
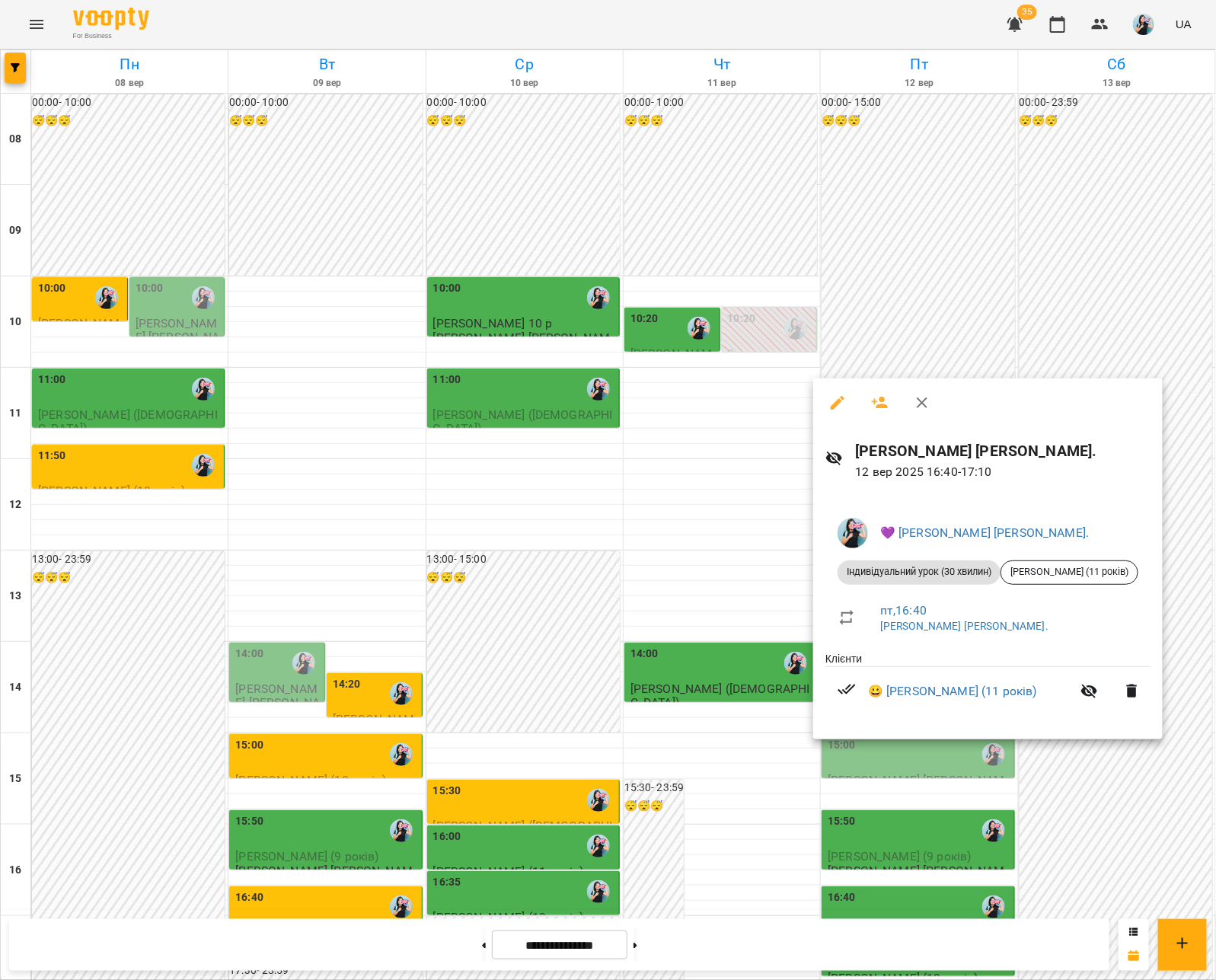
click at [910, 756] on div at bounding box center [608, 490] width 1216 height 980
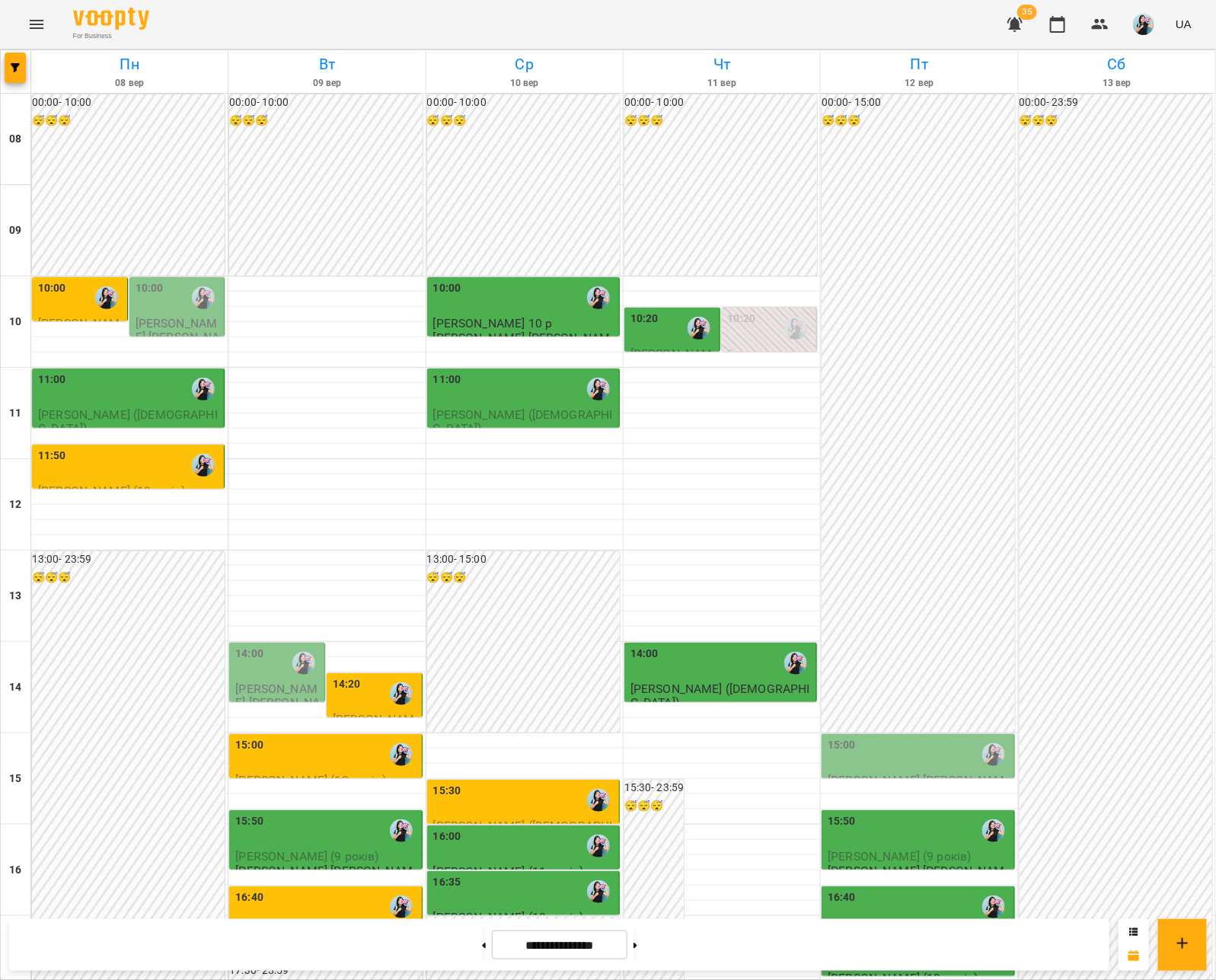
click at [910, 935] on div "17:15" at bounding box center [918, 952] width 183 height 35
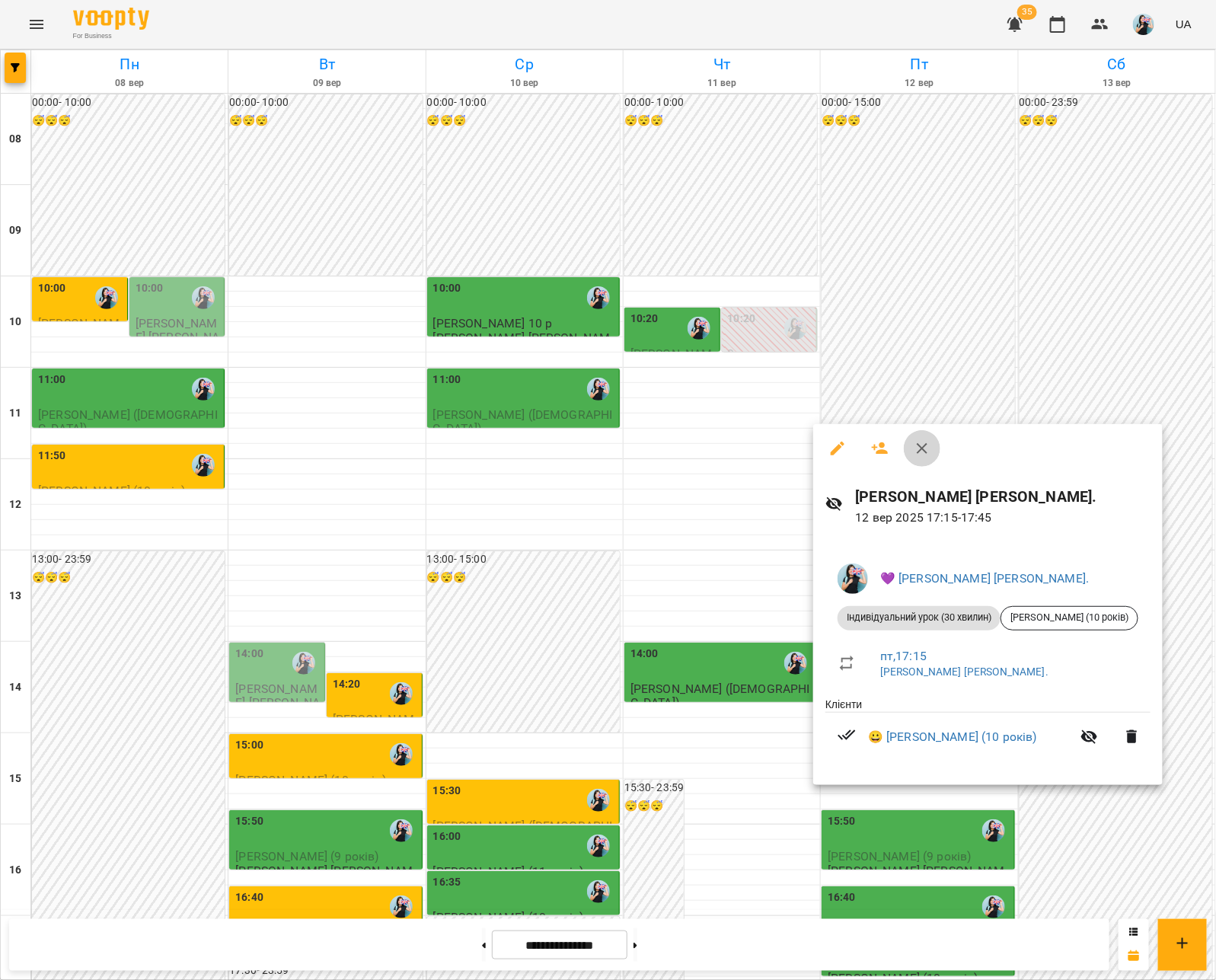
click at [918, 455] on icon "button" at bounding box center [922, 448] width 19 height 19
